Goal: Information Seeking & Learning: Learn about a topic

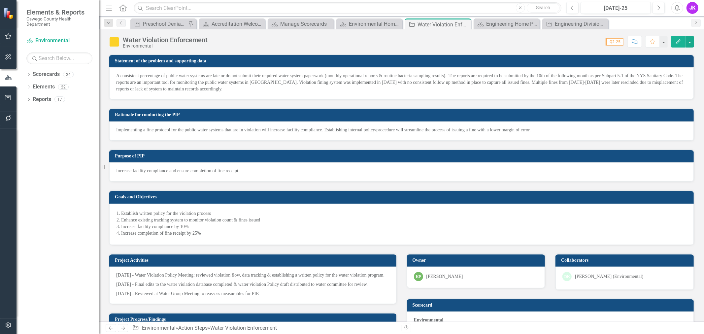
scroll to position [330, 0]
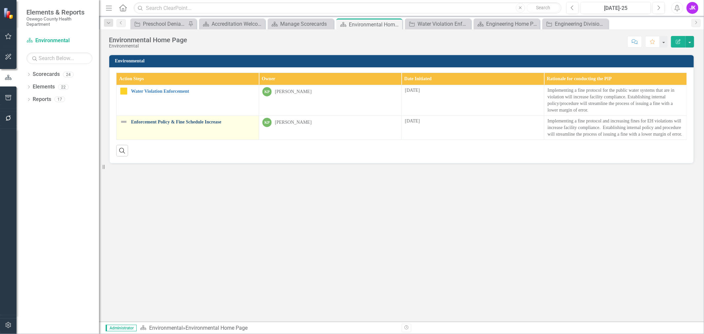
click at [167, 120] on link "Enforcement Policy & Fine Schedule Increase" at bounding box center [193, 121] width 124 height 5
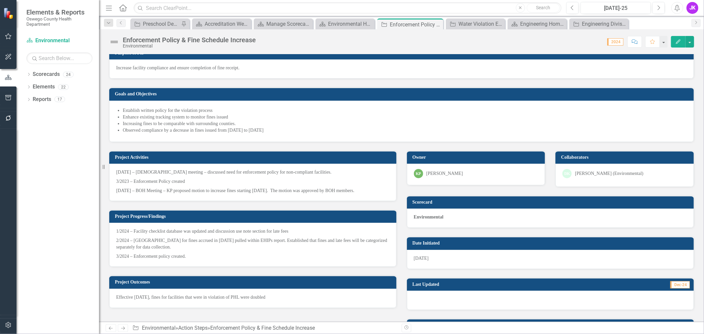
scroll to position [78, 0]
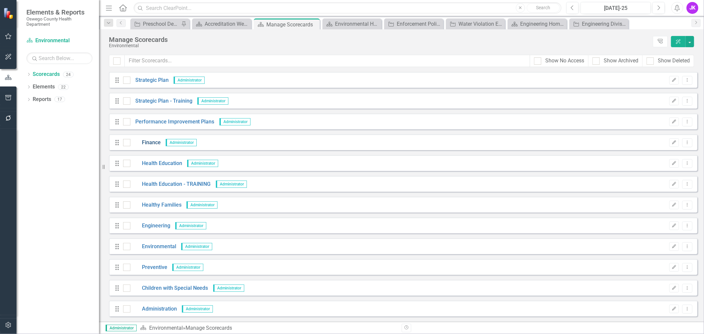
click at [155, 143] on link "Finance" at bounding box center [145, 143] width 30 height 8
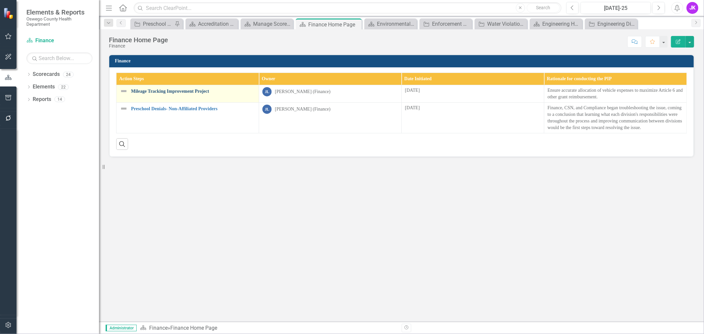
click at [178, 92] on link "Mileage Tracking Improvement Project" at bounding box center [193, 91] width 124 height 5
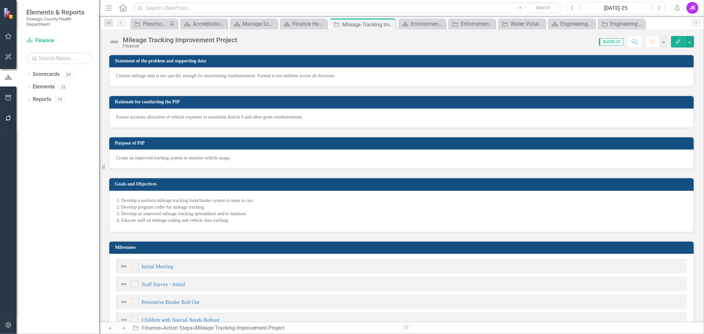
checkbox input "true"
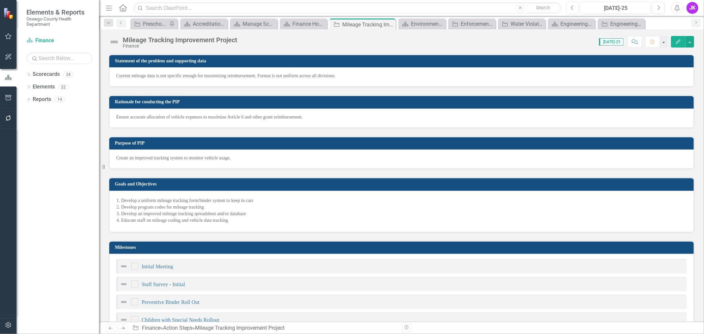
checkbox input "true"
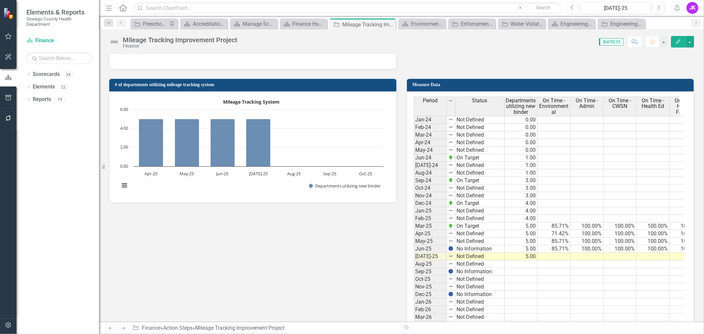
scroll to position [953, 0]
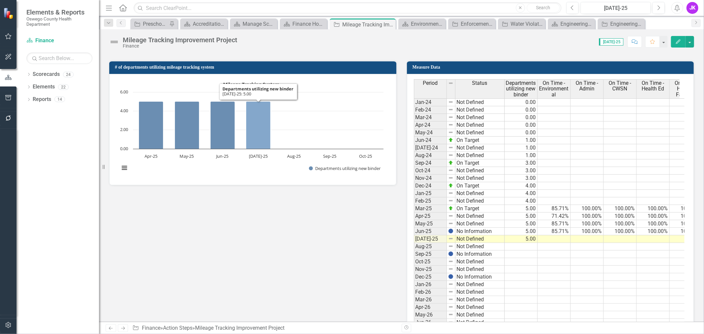
click at [268, 136] on icon "Jul-25, 5. Departments utilizing new binder." at bounding box center [258, 125] width 24 height 48
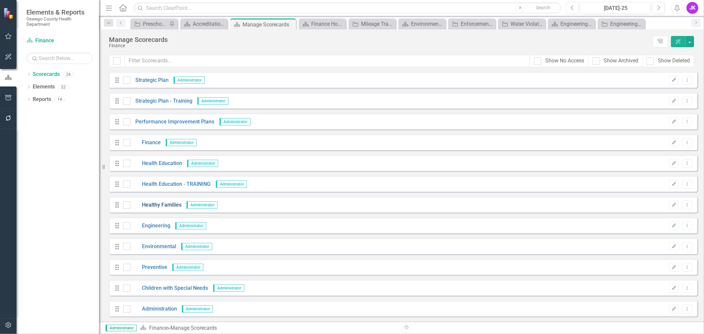
click at [169, 204] on link "Healthy Families" at bounding box center [155, 205] width 51 height 8
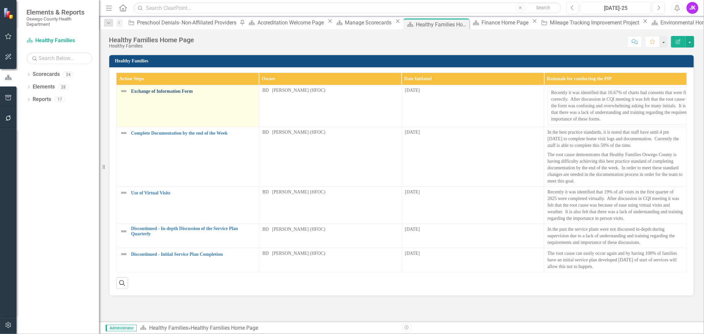
click at [165, 89] on link "Exchange of Information Form" at bounding box center [193, 91] width 124 height 5
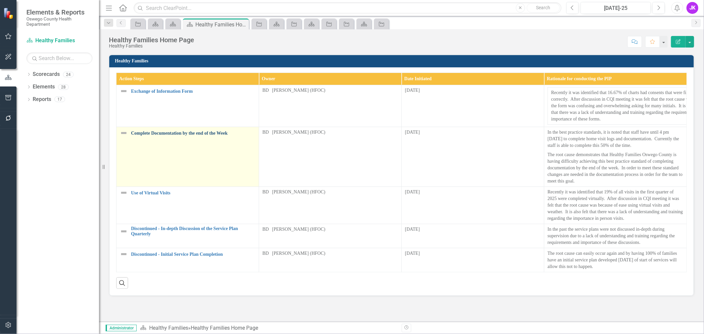
click at [187, 132] on link "Complete Documentation by the end of the Week" at bounding box center [193, 133] width 124 height 5
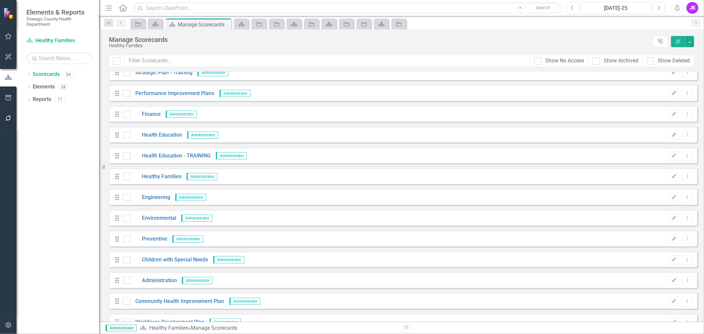
scroll to position [37, 0]
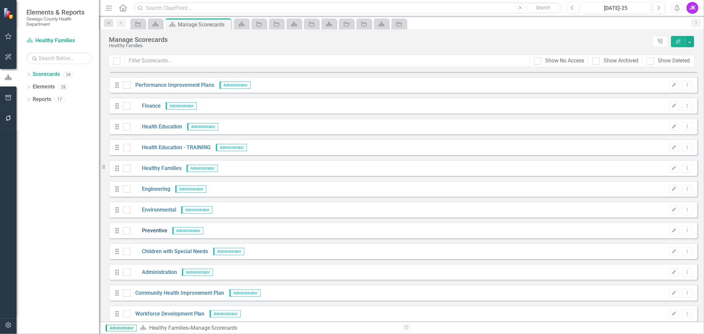
click at [159, 230] on link "Preventive" at bounding box center [148, 231] width 37 height 8
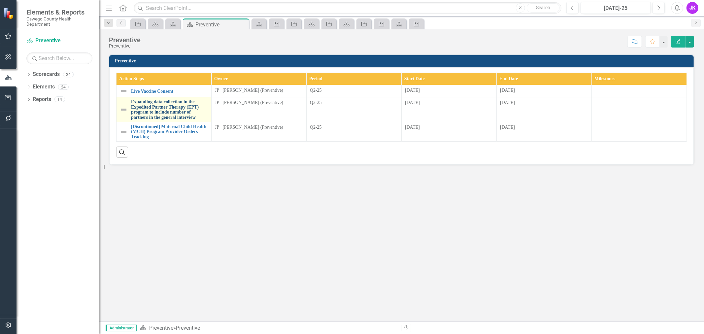
click at [190, 105] on link "Expanding data collection in the Expedited Partner Therapy (EPT) program to inc…" at bounding box center [169, 109] width 77 height 20
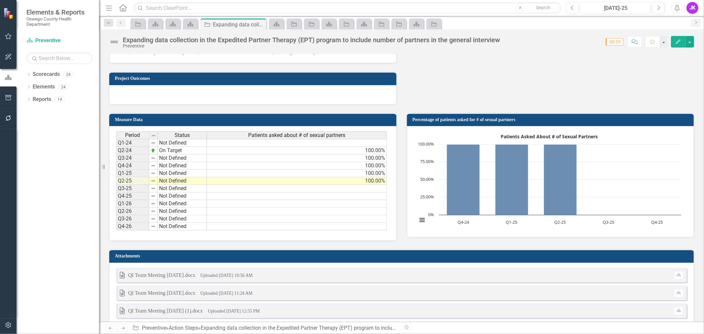
scroll to position [477, 0]
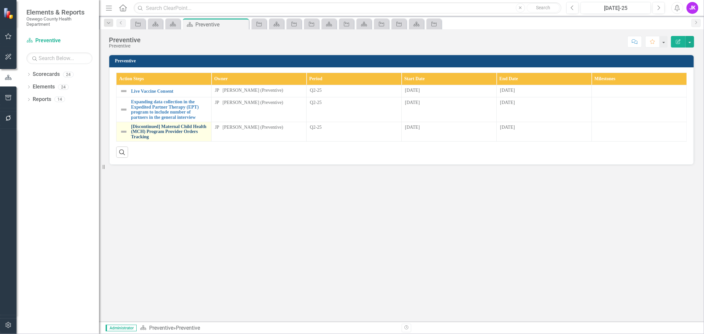
click at [177, 124] on link "[Discontinued] Maternal Child Health (MCH) Program Provider Orders Tracking" at bounding box center [169, 131] width 77 height 15
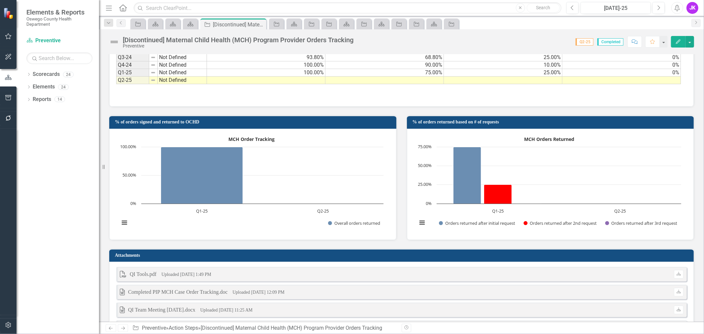
scroll to position [550, 0]
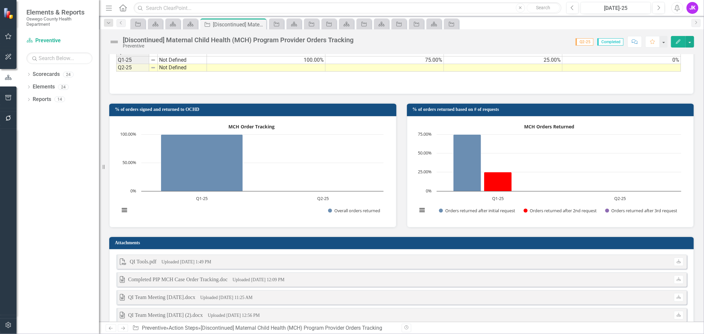
click at [539, 170] on rect "Interactive chart" at bounding box center [549, 170] width 271 height 99
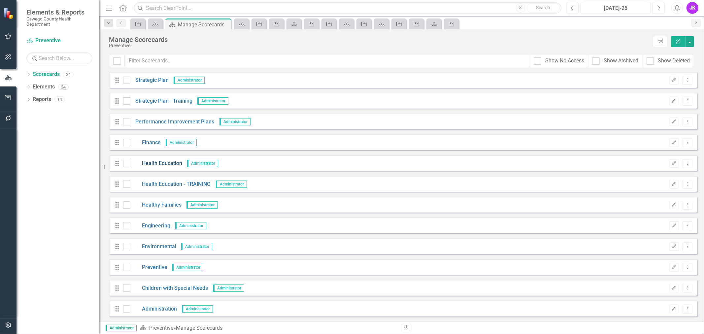
click at [168, 161] on link "Health Education" at bounding box center [156, 164] width 52 height 8
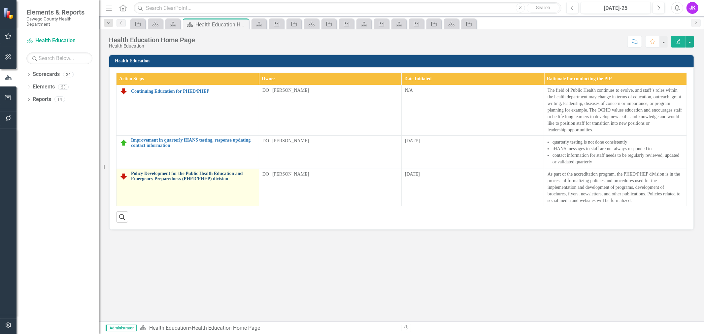
click at [167, 176] on link "Policy Development for the Public Health Education and Emergency Preparedness (…" at bounding box center [193, 176] width 124 height 10
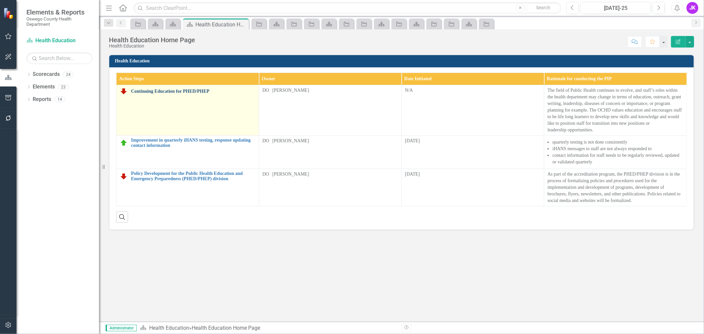
click at [201, 89] on link "Continuing Education for PHED/PHEP" at bounding box center [193, 91] width 124 height 5
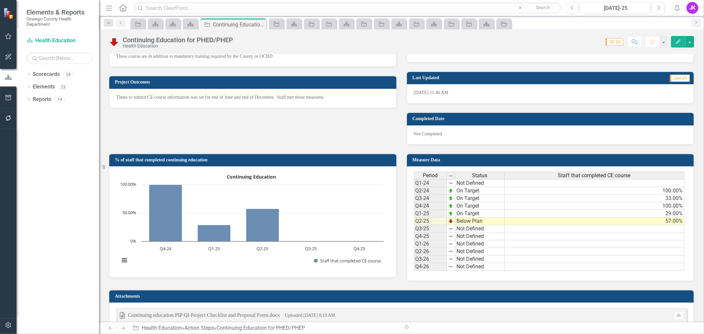
scroll to position [317, 0]
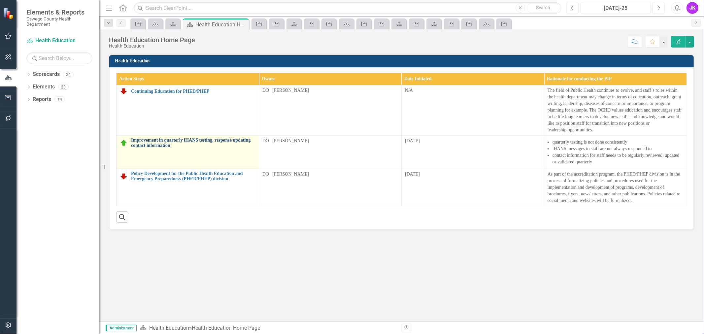
click at [182, 140] on link "Improvement in quarterly iHANS testing, response updating contact information" at bounding box center [193, 143] width 124 height 10
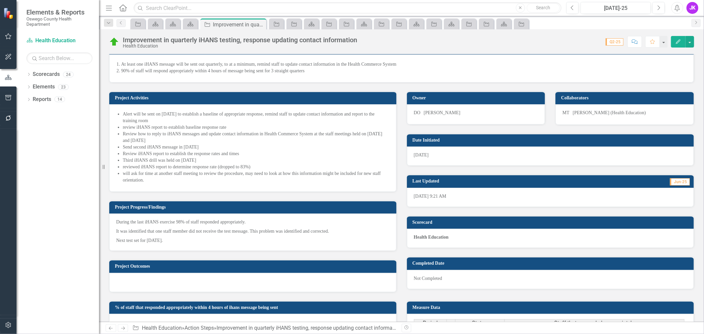
scroll to position [137, 0]
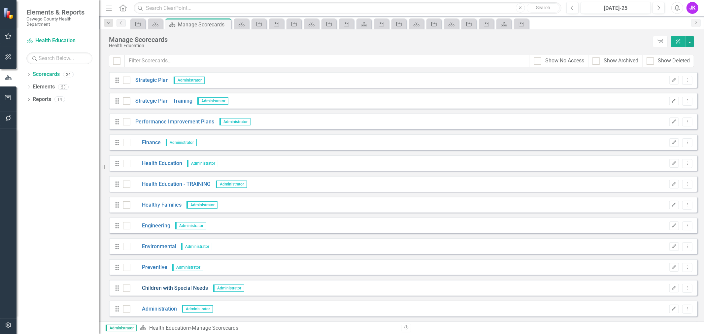
click at [187, 288] on link "Children with Special Needs" at bounding box center [169, 288] width 78 height 8
click at [156, 225] on link "Engineering" at bounding box center [150, 226] width 40 height 8
click at [157, 245] on link "Environmental" at bounding box center [153, 247] width 46 height 8
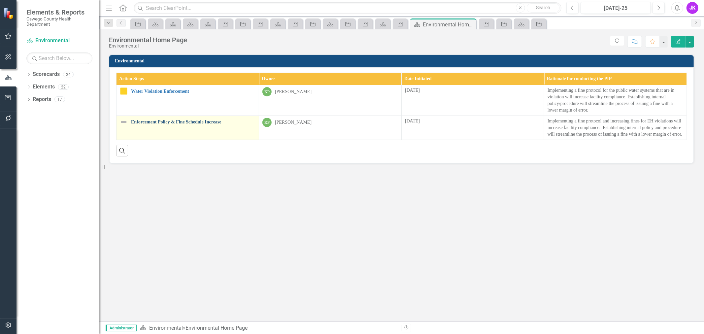
click at [167, 121] on link "Enforcement Policy & Fine Schedule Increase" at bounding box center [193, 121] width 124 height 5
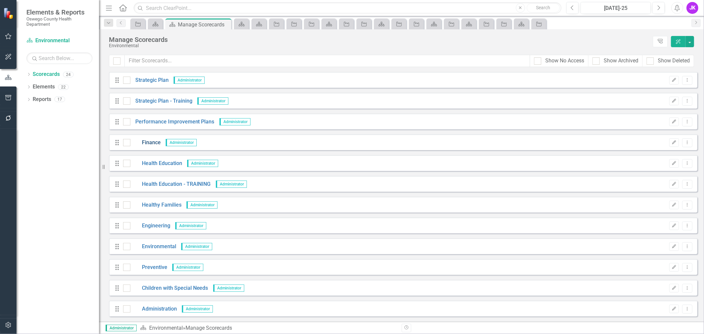
click at [146, 141] on link "Finance" at bounding box center [145, 143] width 30 height 8
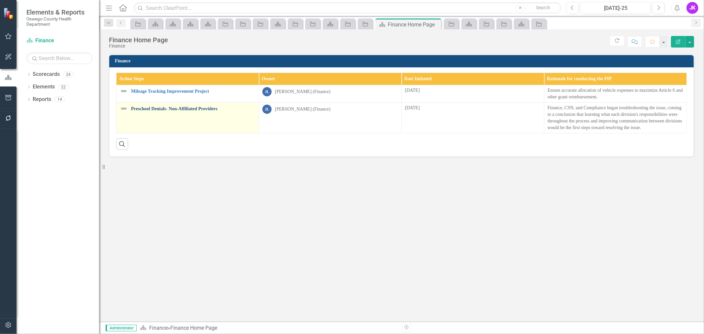
click at [176, 108] on link "Preschool Denials- Non-Affiliated Providers" at bounding box center [193, 108] width 124 height 5
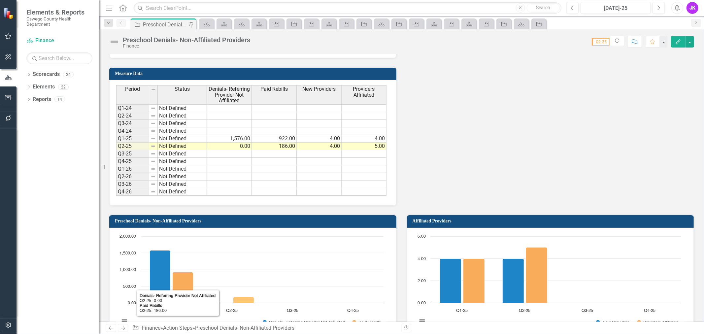
scroll to position [477, 0]
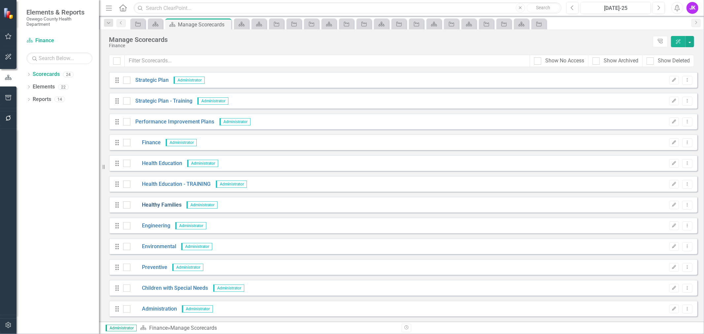
click at [161, 206] on link "Healthy Families" at bounding box center [155, 205] width 51 height 8
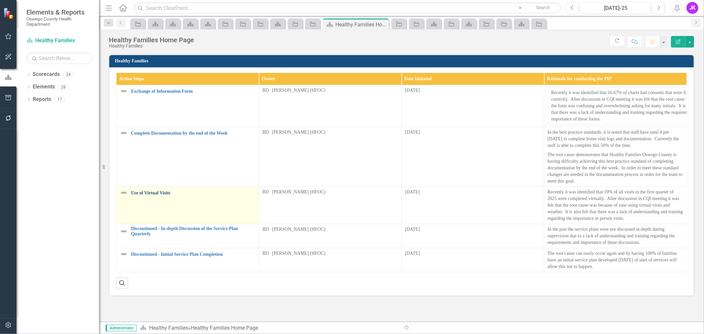
click at [149, 192] on link "Use of Virtual Visits" at bounding box center [193, 192] width 124 height 5
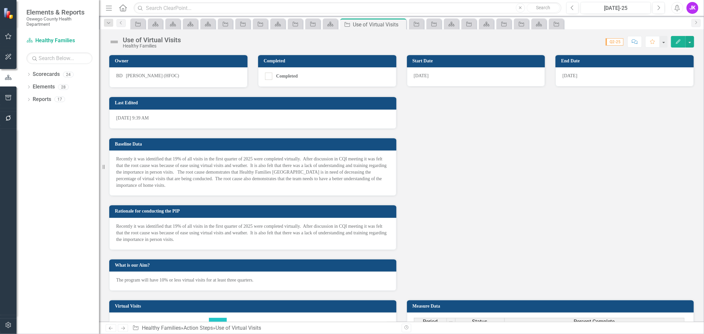
click at [289, 178] on p "Recently it was identified that 19% of all visits in the first quarter of 2025 …" at bounding box center [252, 172] width 273 height 33
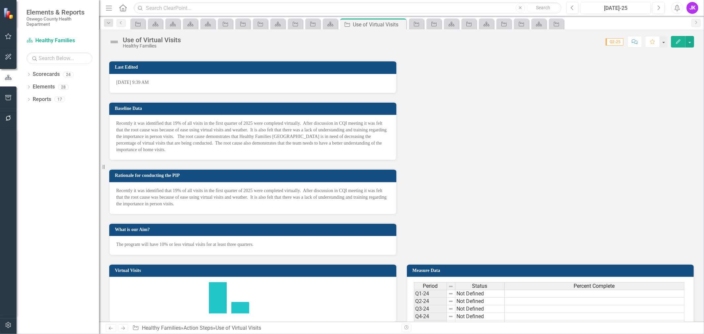
scroll to position [35, 0]
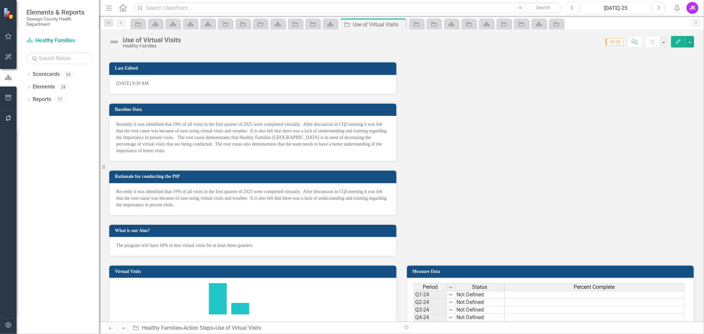
click at [202, 195] on p "Recently it was identified that 19% of all visits in the first quarter of 2025 …" at bounding box center [252, 198] width 273 height 20
drag, startPoint x: 184, startPoint y: 205, endPoint x: 121, endPoint y: 189, distance: 65.0
click at [121, 189] on p "Recently it was identified that 19% of all visits in the first quarter of 2025 …" at bounding box center [252, 198] width 273 height 20
click at [125, 194] on p "Recently it was identified that 19% of all visits in the first quarter of 2025 …" at bounding box center [252, 198] width 273 height 20
click at [126, 194] on p "Recently it was identified that 19% of all visits in the first quarter of 2025 …" at bounding box center [252, 198] width 273 height 20
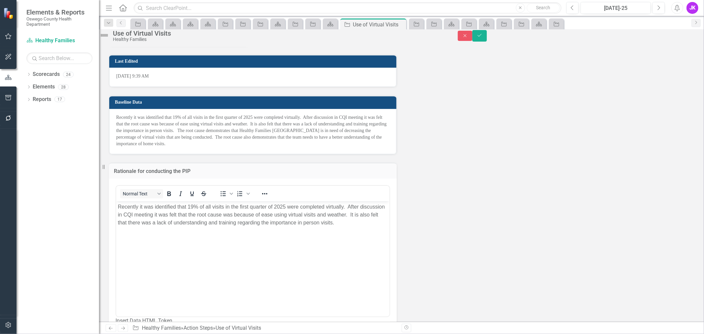
scroll to position [0, 0]
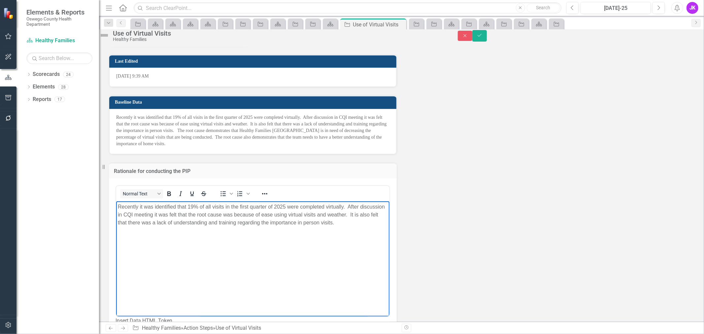
drag, startPoint x: 338, startPoint y: 221, endPoint x: 112, endPoint y: 204, distance: 227.3
click at [116, 204] on html "Recently it was identified that 19% of all visits in the first quarter of 2025 …" at bounding box center [252, 250] width 273 height 99
copy p "Recently it was identified that 19% of all visits in the first quarter of 2025 …"
click at [510, 173] on div "Owner BD [PERSON_NAME] (HFOC) Completed Completed Last Edited [DATE] 9:39 AM Ba…" at bounding box center [401, 201] width 595 height 394
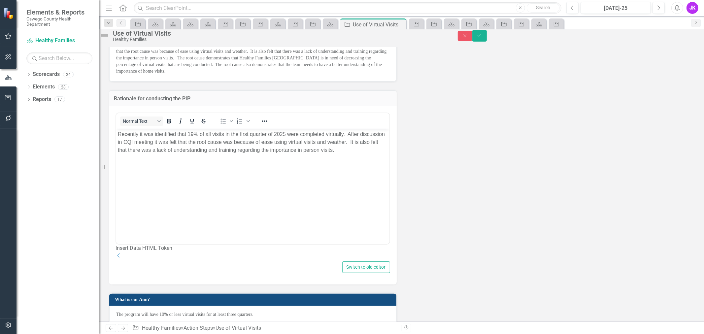
scroll to position [108, 0]
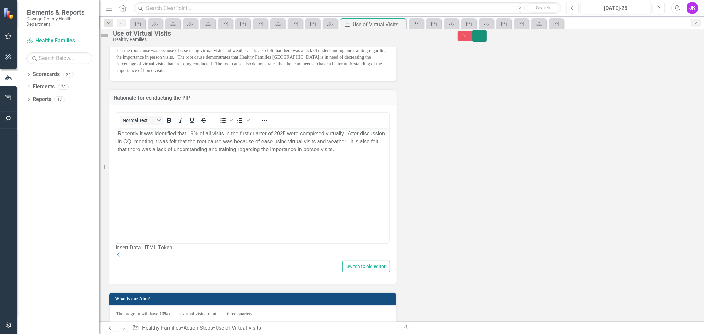
click at [483, 38] on icon "Save" at bounding box center [480, 35] width 6 height 5
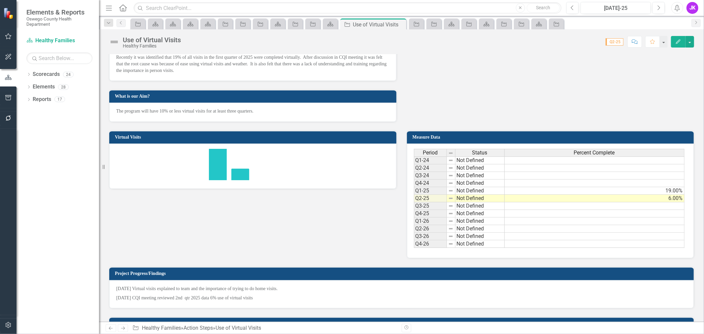
scroll to position [182, 0]
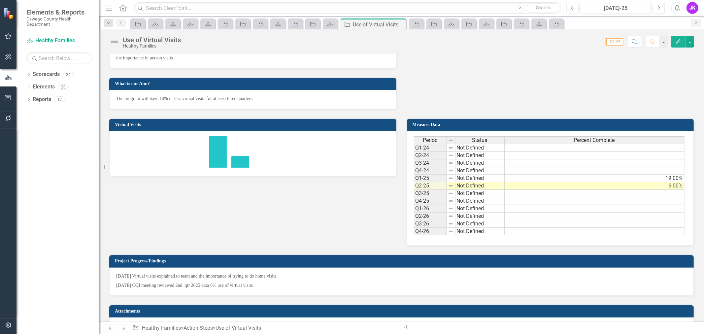
click at [334, 157] on rect "Interactive chart" at bounding box center [251, 152] width 271 height 33
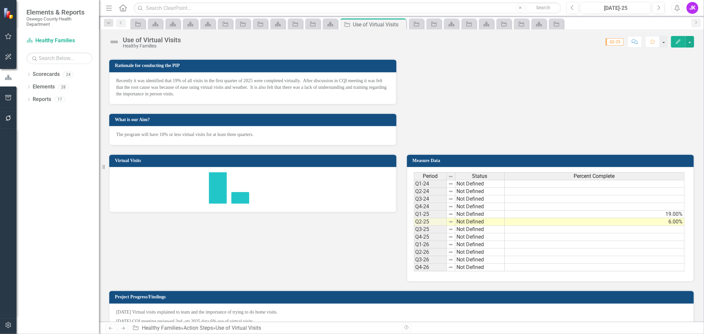
scroll to position [147, 0]
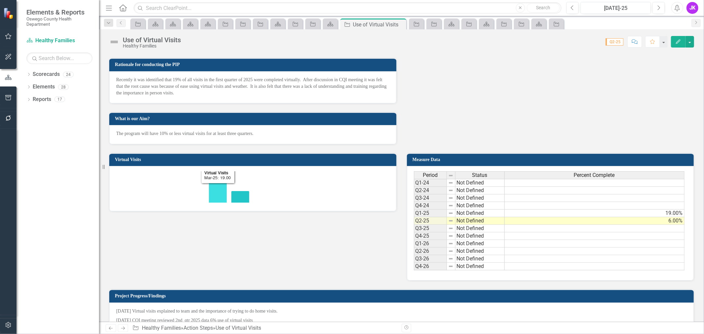
click at [215, 194] on icon "Mar-25, 19. Virtual Visits." at bounding box center [218, 184] width 18 height 37
click at [170, 158] on h3 "Virtual Visits" at bounding box center [254, 159] width 278 height 5
click at [121, 158] on h3 "Virtual Visits" at bounding box center [254, 159] width 278 height 5
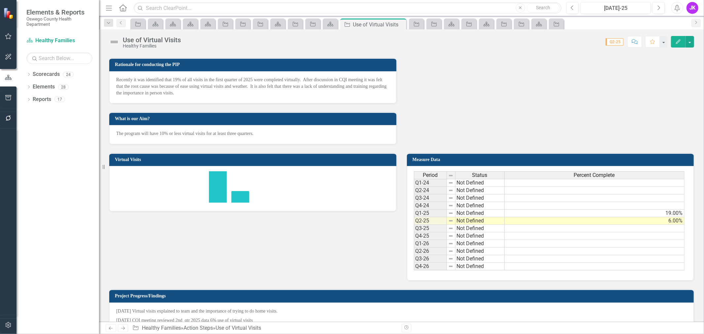
click at [121, 159] on h3 "Virtual Visits" at bounding box center [254, 159] width 278 height 5
click at [677, 42] on icon "button" at bounding box center [678, 41] width 5 height 5
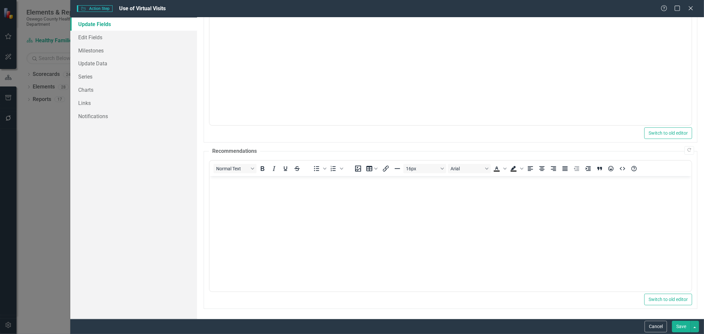
scroll to position [0, 0]
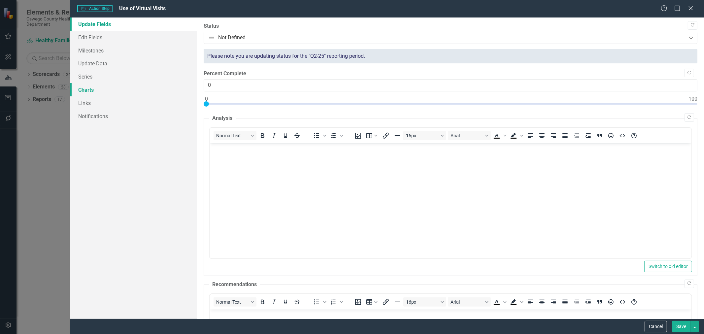
click at [80, 86] on link "Charts" at bounding box center [133, 89] width 127 height 13
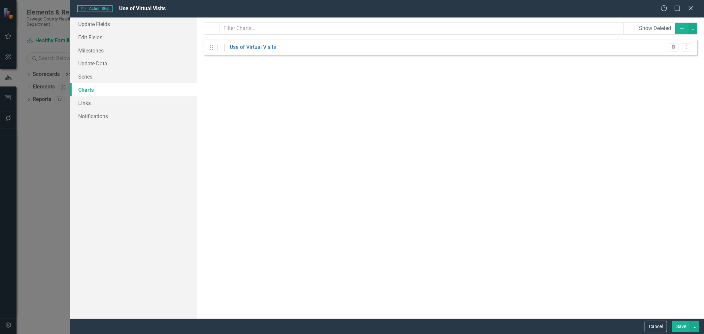
click at [217, 49] on div "Drag" at bounding box center [213, 47] width 12 height 7
click at [91, 77] on link "Series" at bounding box center [133, 76] width 127 height 13
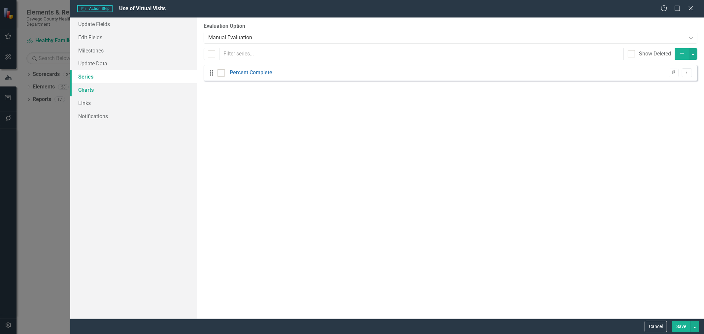
click at [87, 90] on link "Charts" at bounding box center [133, 89] width 127 height 13
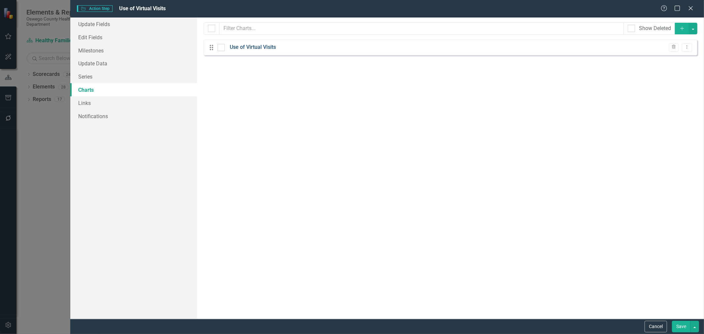
click at [261, 45] on link "Use of Virtual Visits" at bounding box center [253, 48] width 46 height 8
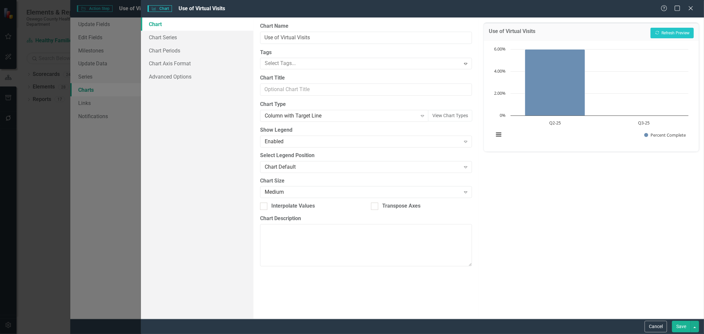
click at [683, 325] on button "Save" at bounding box center [681, 327] width 18 height 12
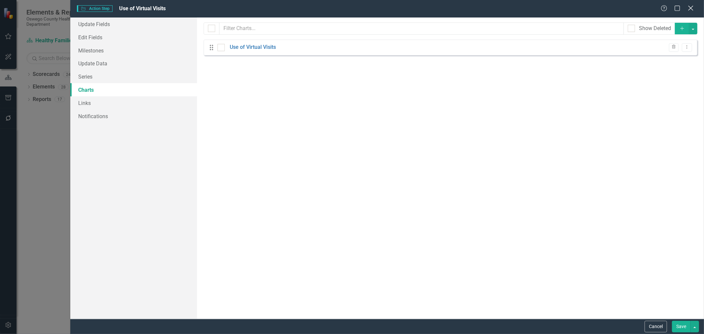
click at [690, 8] on icon at bounding box center [690, 8] width 5 height 5
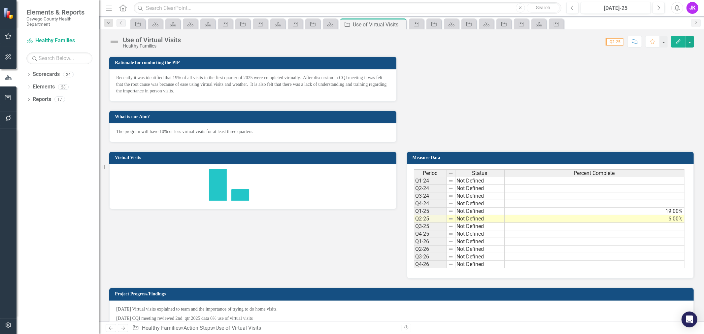
scroll to position [108, 0]
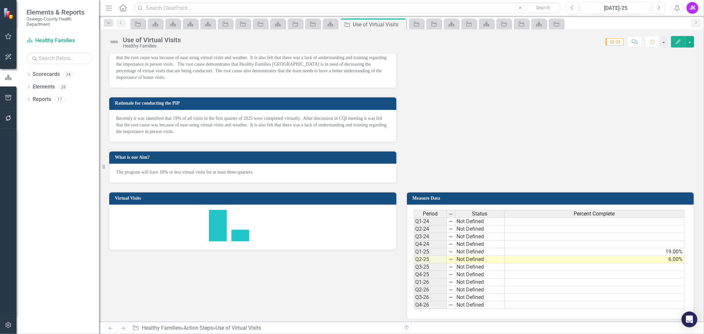
click at [228, 235] on rect "Interactive chart" at bounding box center [251, 226] width 271 height 33
click at [50, 40] on link "Scorecard Healthy Families" at bounding box center [59, 41] width 66 height 8
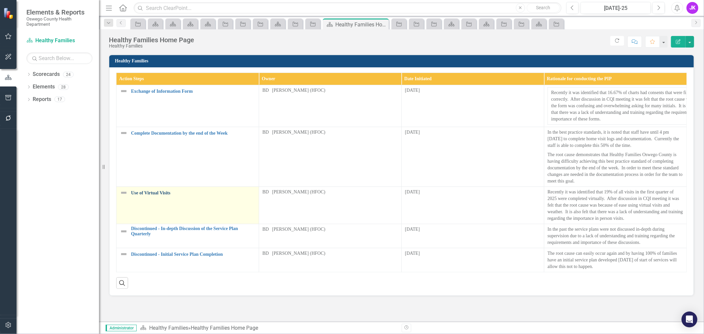
click at [149, 193] on link "Use of Virtual Visits" at bounding box center [193, 192] width 124 height 5
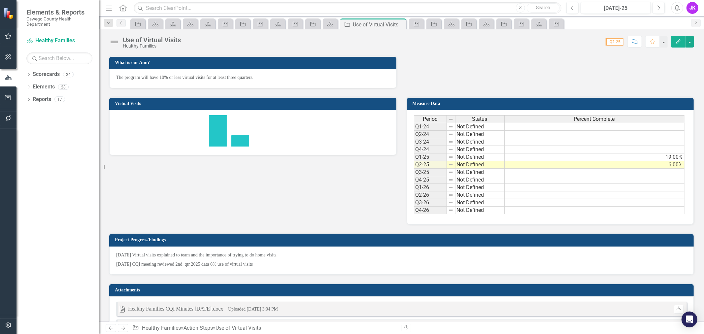
scroll to position [220, 0]
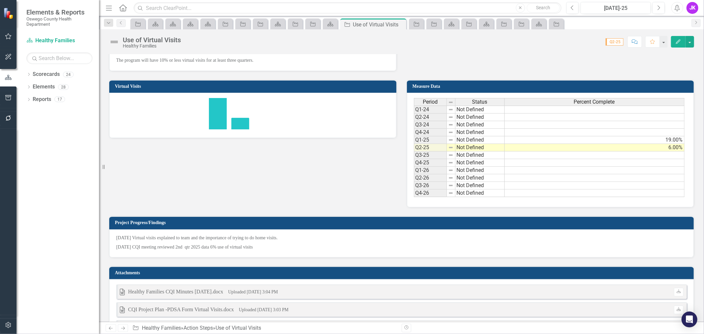
click at [250, 124] on rect "Interactive chart" at bounding box center [251, 114] width 271 height 33
click at [251, 87] on h3 "Virtual Visits" at bounding box center [254, 86] width 278 height 5
click at [123, 86] on h3 "Virtual Visits" at bounding box center [254, 86] width 278 height 5
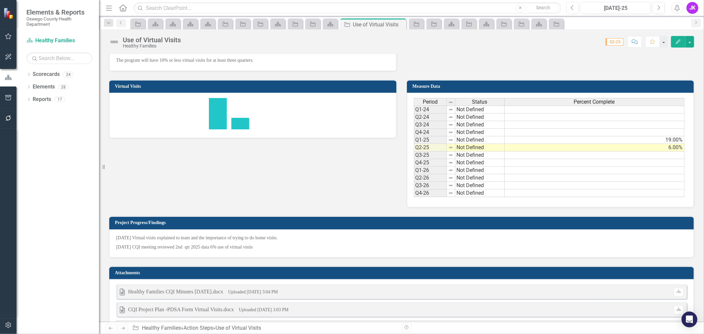
click at [123, 86] on h3 "Virtual Visits" at bounding box center [254, 86] width 278 height 5
click at [678, 41] on icon "button" at bounding box center [678, 41] width 5 height 5
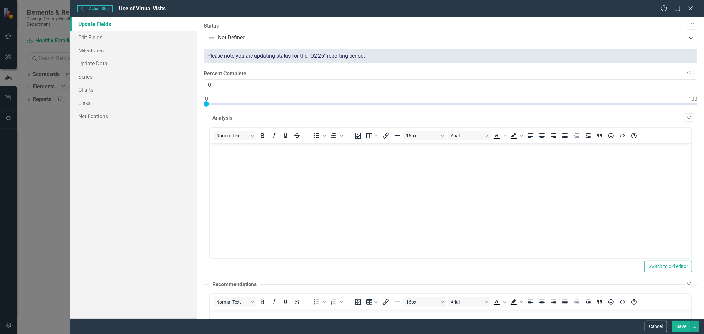
scroll to position [0, 0]
click at [81, 86] on link "Charts" at bounding box center [133, 89] width 127 height 13
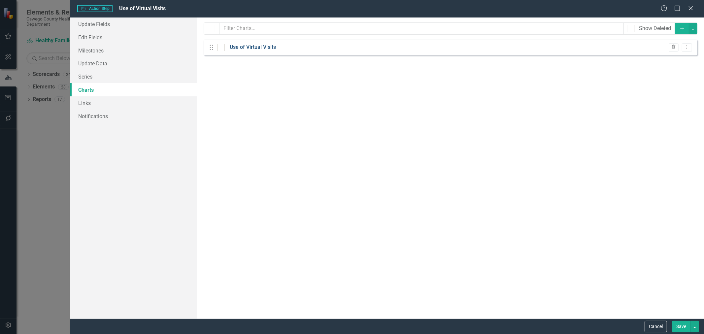
click at [251, 47] on link "Use of Virtual Visits" at bounding box center [253, 48] width 46 height 8
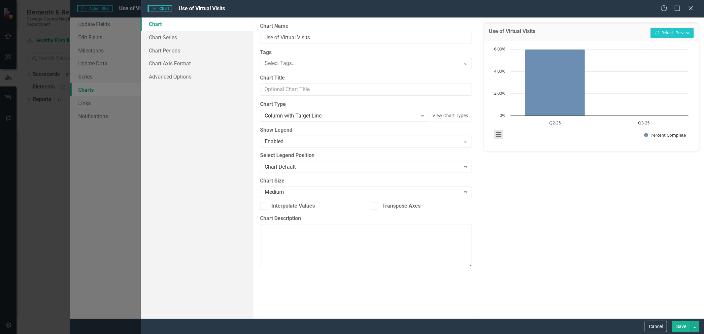
click at [499, 134] on button "View chart menu, Chart" at bounding box center [498, 134] width 9 height 9
click at [509, 101] on li "Download JPEG image" at bounding box center [525, 102] width 59 height 10
click at [691, 8] on icon "Close" at bounding box center [690, 8] width 8 height 6
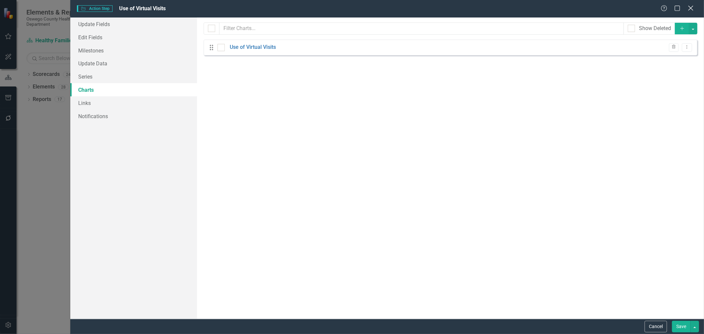
click at [690, 8] on icon at bounding box center [690, 8] width 5 height 5
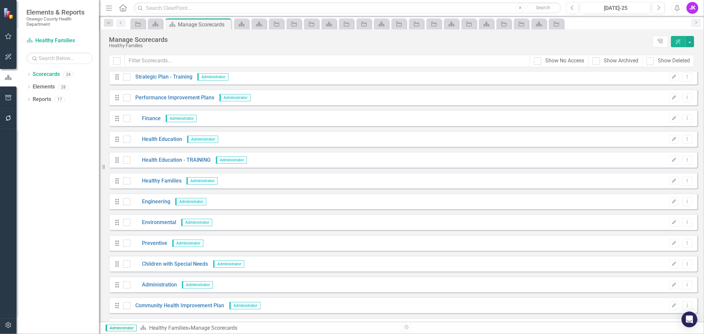
scroll to position [37, 0]
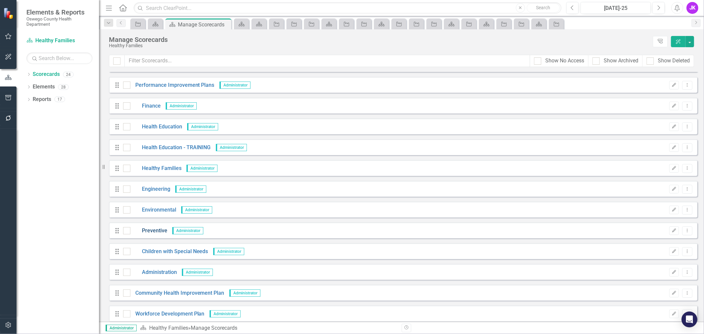
click at [155, 228] on link "Preventive" at bounding box center [148, 231] width 37 height 8
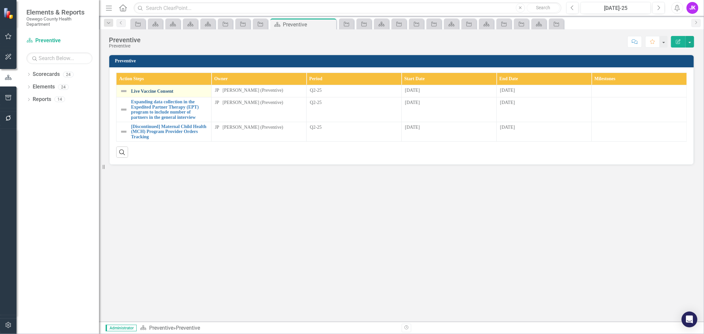
click at [162, 89] on link "Live Vaccine Consent" at bounding box center [169, 91] width 77 height 5
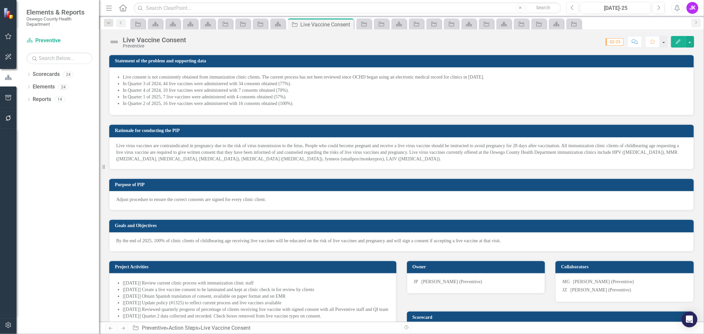
click at [297, 103] on li "In Quarter 2 of 2025, 16 live vaccines were administered with 16 consents obtai…" at bounding box center [405, 103] width 564 height 7
drag, startPoint x: 295, startPoint y: 102, endPoint x: 225, endPoint y: 85, distance: 71.8
click at [225, 85] on ul "Live consent is not consistently obtained from immunization clinic clients. The…" at bounding box center [405, 90] width 564 height 33
click at [184, 60] on h3 "Statement of the problem and supporting data" at bounding box center [403, 60] width 576 height 5
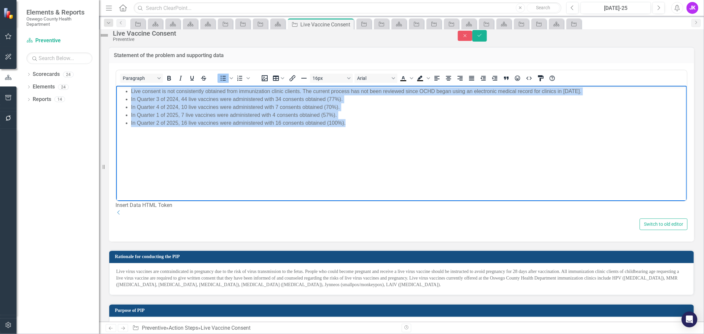
drag, startPoint x: 354, startPoint y: 120, endPoint x: 127, endPoint y: 91, distance: 229.6
click at [127, 91] on ul "Live consent is not consistently obtained from immunization clinic clients. The…" at bounding box center [400, 107] width 567 height 40
copy ul "Live consent is not consistently obtained from immunization clinic clients. The…"
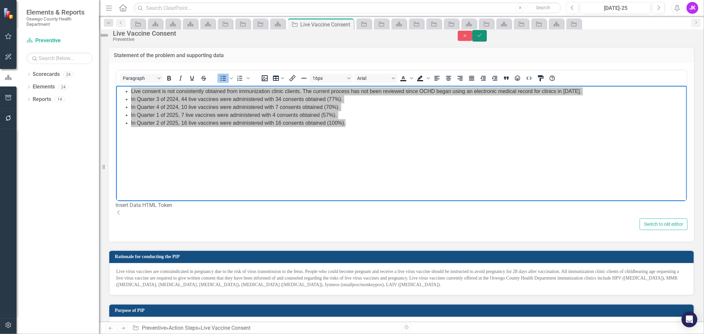
click at [487, 37] on button "Save" at bounding box center [479, 36] width 15 height 12
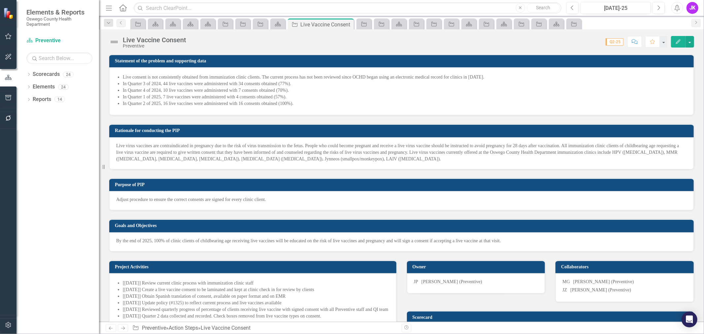
click at [121, 224] on h3 "Goals and Objectives" at bounding box center [403, 225] width 576 height 5
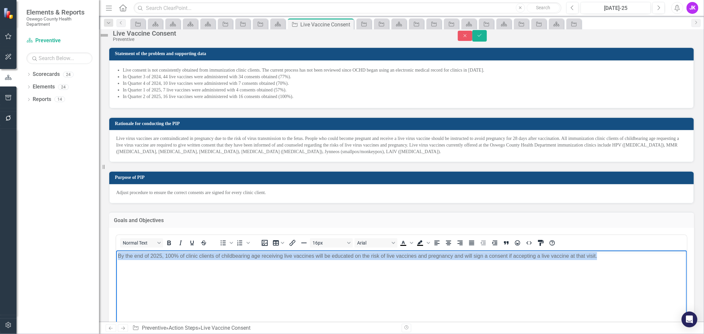
drag, startPoint x: 589, startPoint y: 257, endPoint x: 117, endPoint y: 251, distance: 472.6
click at [117, 251] on body "By the end of 2025, 100% of clinic clients of childbearing age receiving live v…" at bounding box center [401, 300] width 571 height 99
copy p "By the end of 2025, 100% of clinic clients of childbearing age receiving live v…"
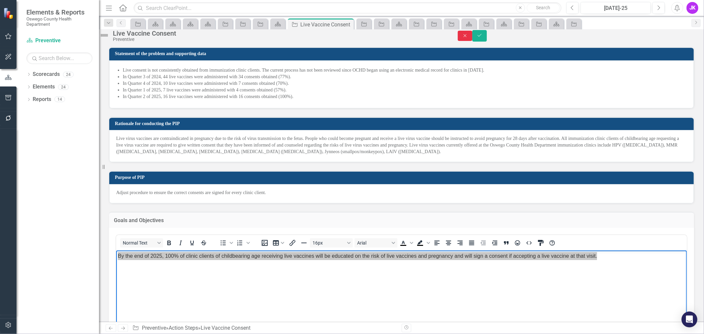
click at [468, 37] on icon "Close" at bounding box center [465, 35] width 6 height 5
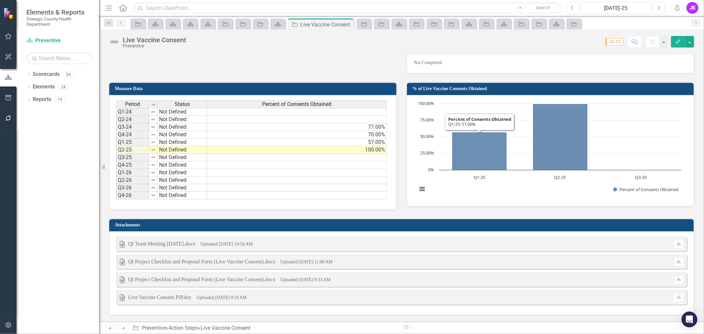
scroll to position [364, 0]
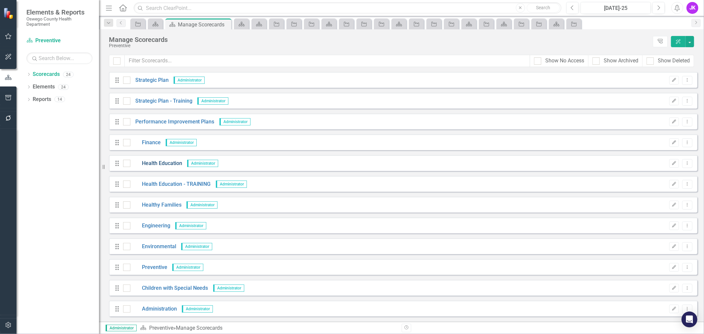
click at [165, 160] on link "Health Education" at bounding box center [156, 164] width 52 height 8
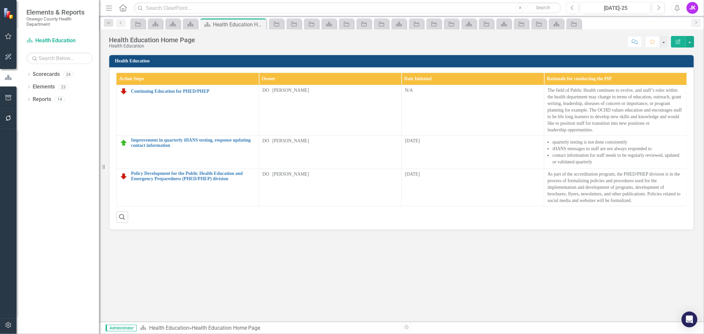
click at [698, 1] on div "Menu Home Search Close Search Previous [DATE]-25 Next Alerts JK User Edit Profi…" at bounding box center [401, 8] width 605 height 16
click at [694, 7] on div "JK" at bounding box center [692, 8] width 12 height 12
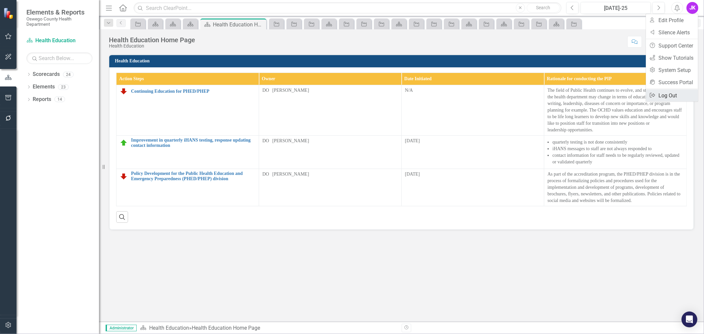
click at [669, 96] on link "Logout Log Out" at bounding box center [672, 95] width 52 height 12
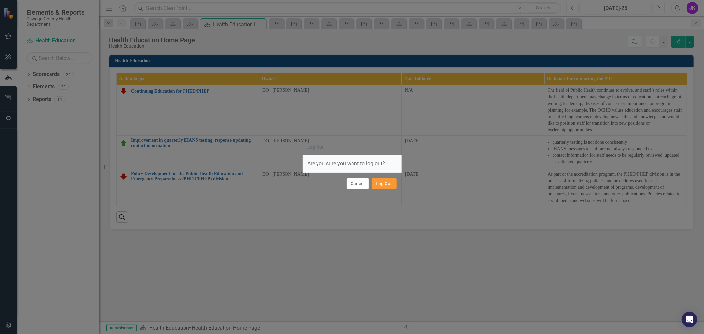
click at [379, 183] on button "Log Out" at bounding box center [384, 184] width 25 height 12
